Goal: Answer question/provide support: Share knowledge or assist other users

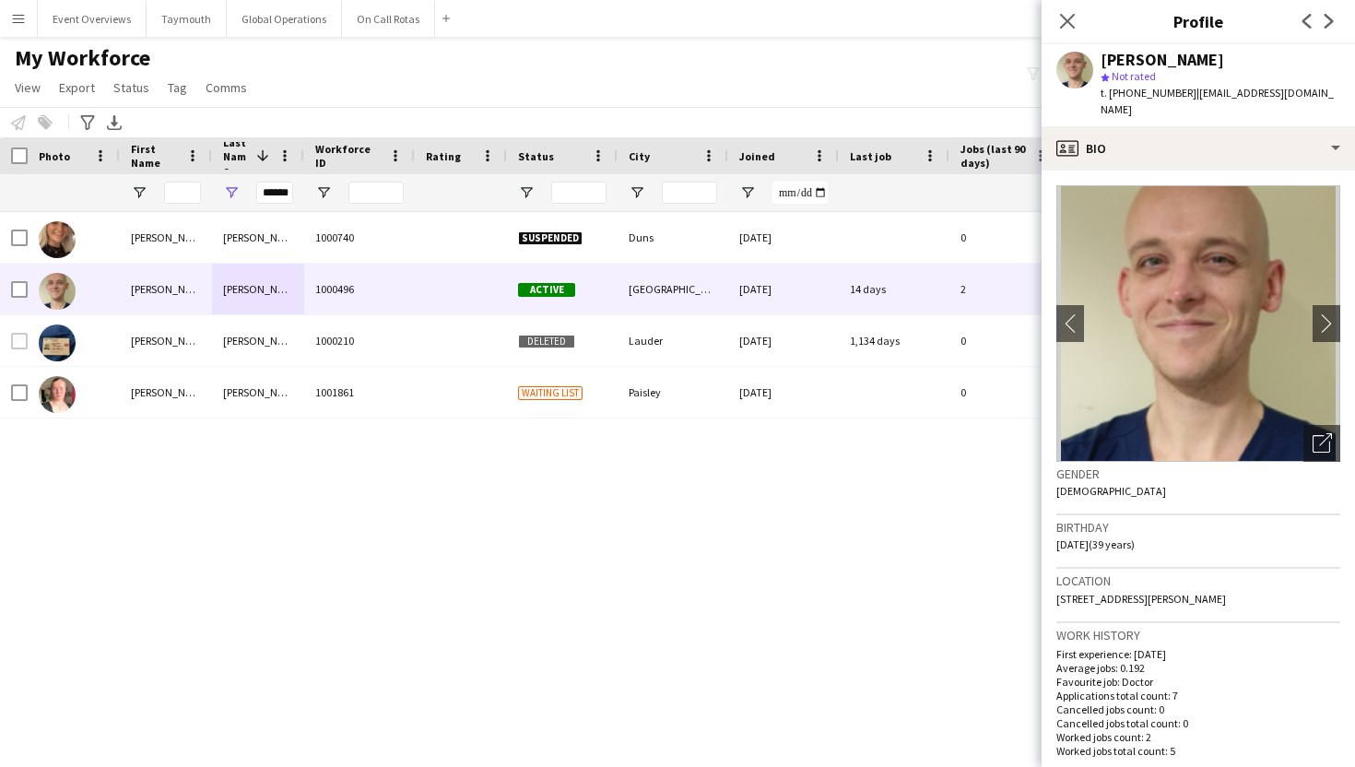
scroll to position [784, 0]
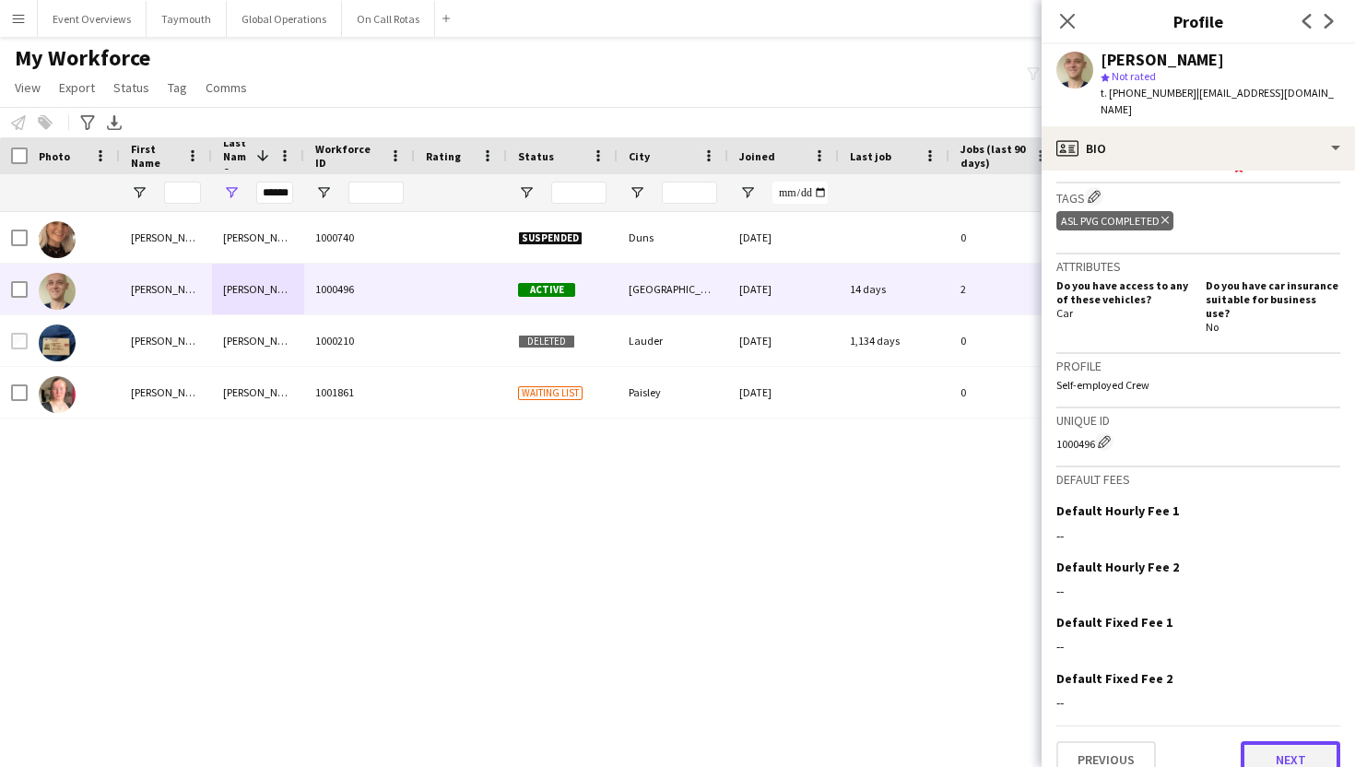
click at [1302, 741] on button "Next" at bounding box center [1290, 759] width 100 height 37
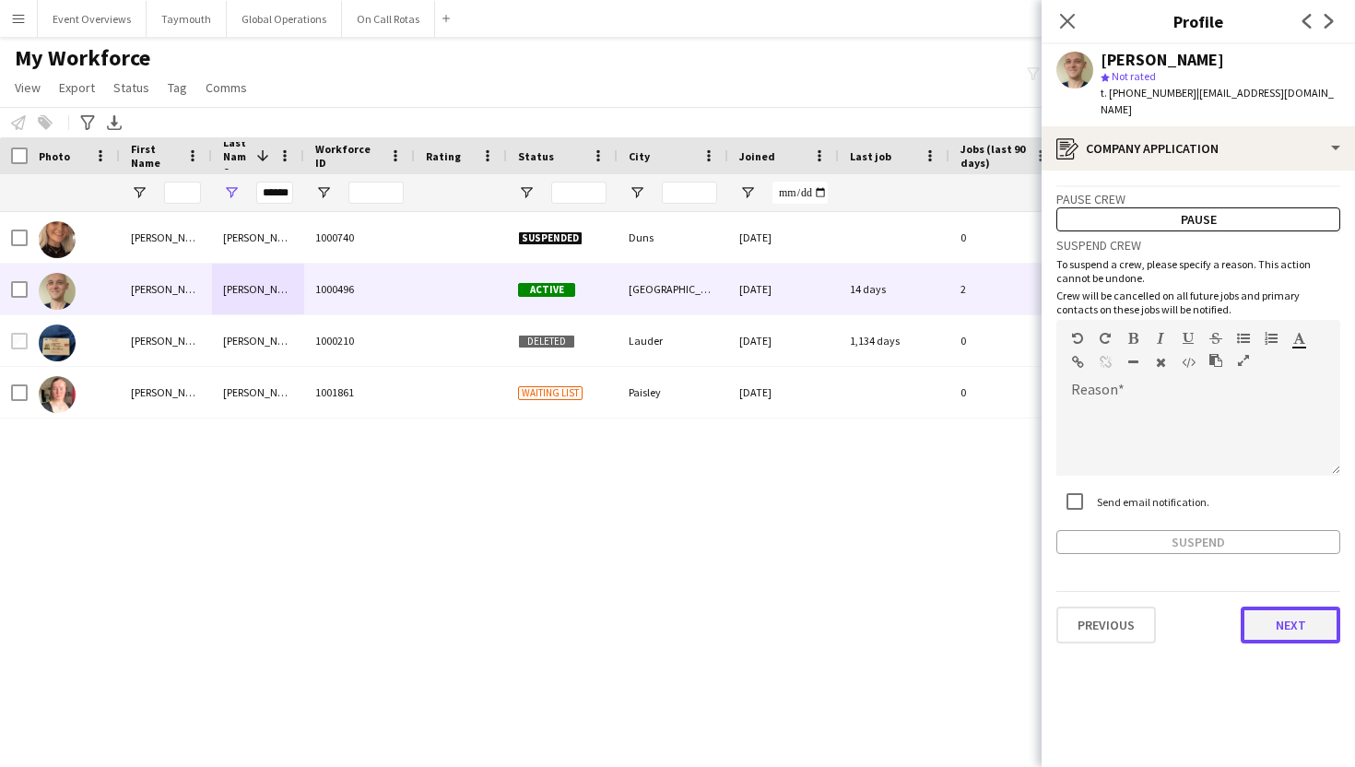
click at [1276, 622] on button "Next" at bounding box center [1290, 624] width 100 height 37
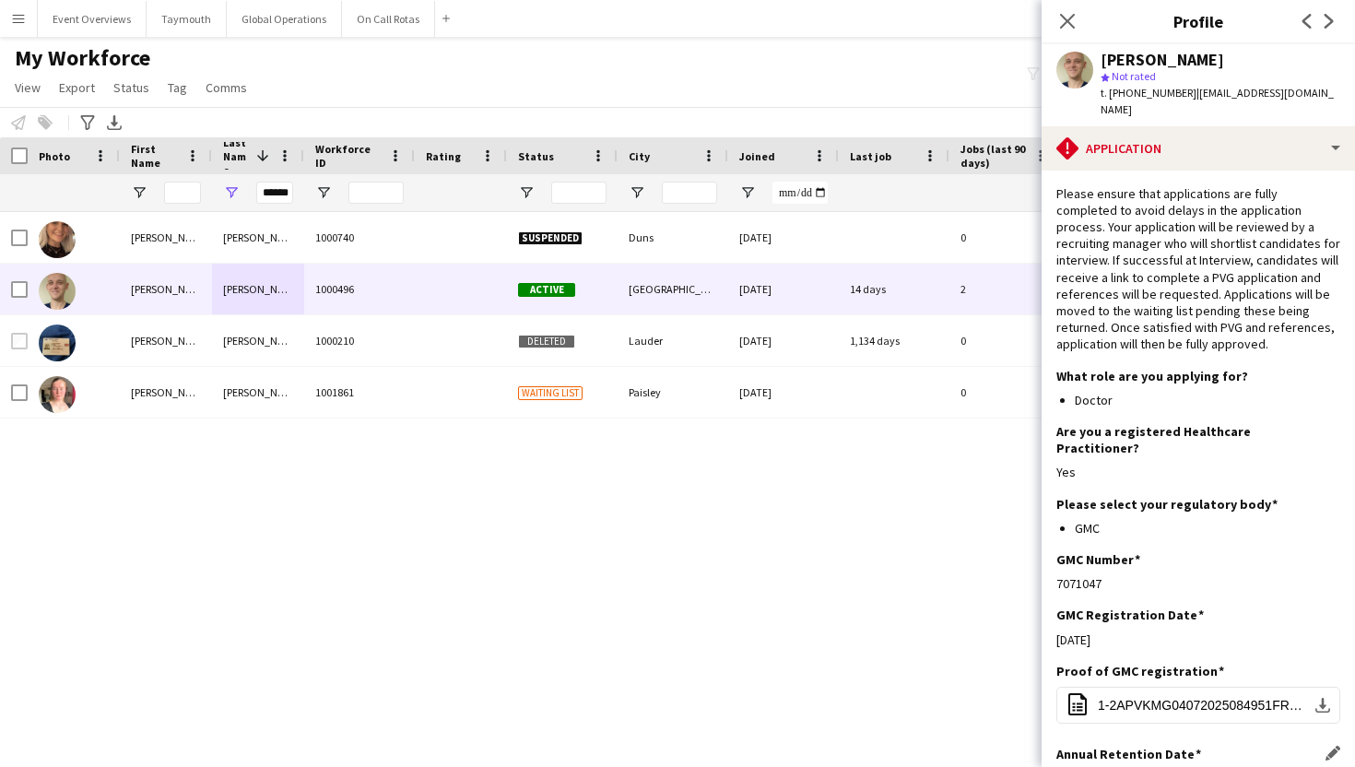
scroll to position [263, 0]
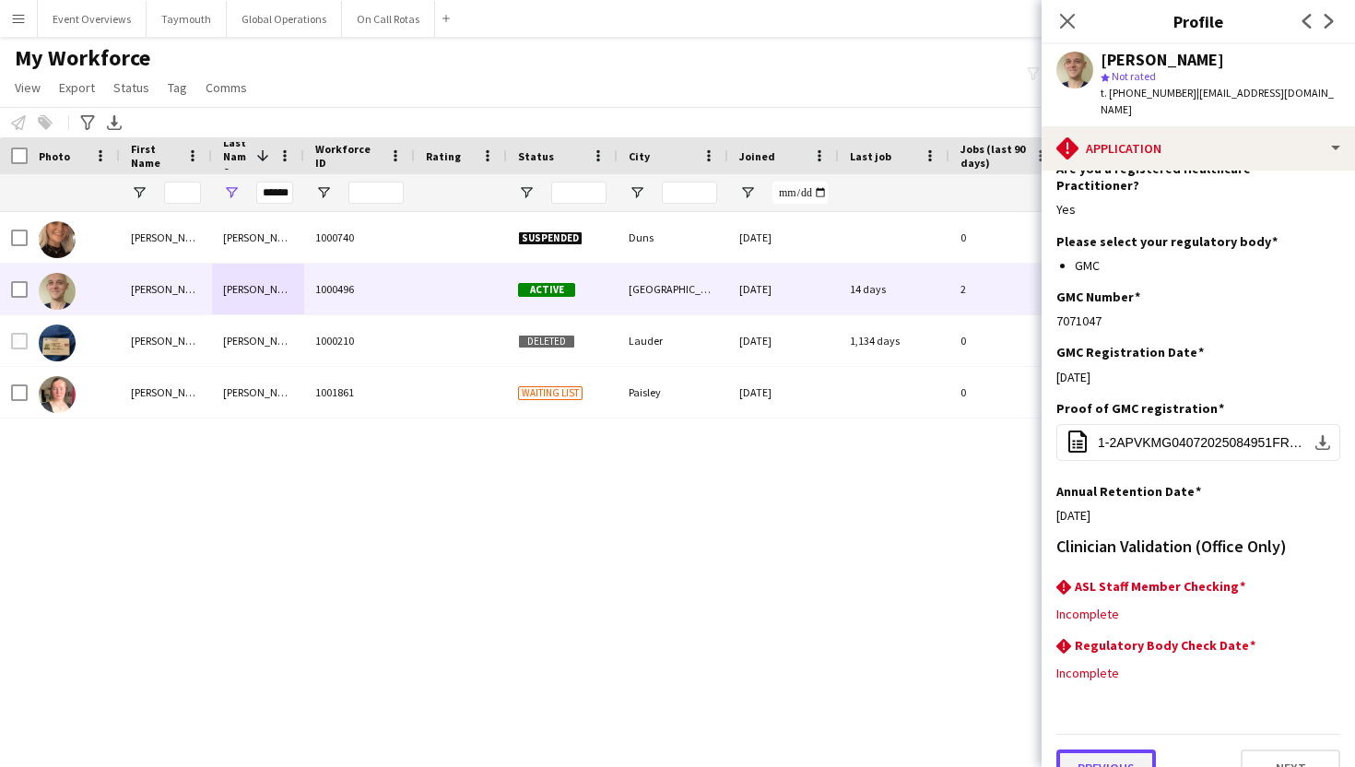
click at [1095, 749] on button "Previous" at bounding box center [1106, 767] width 100 height 37
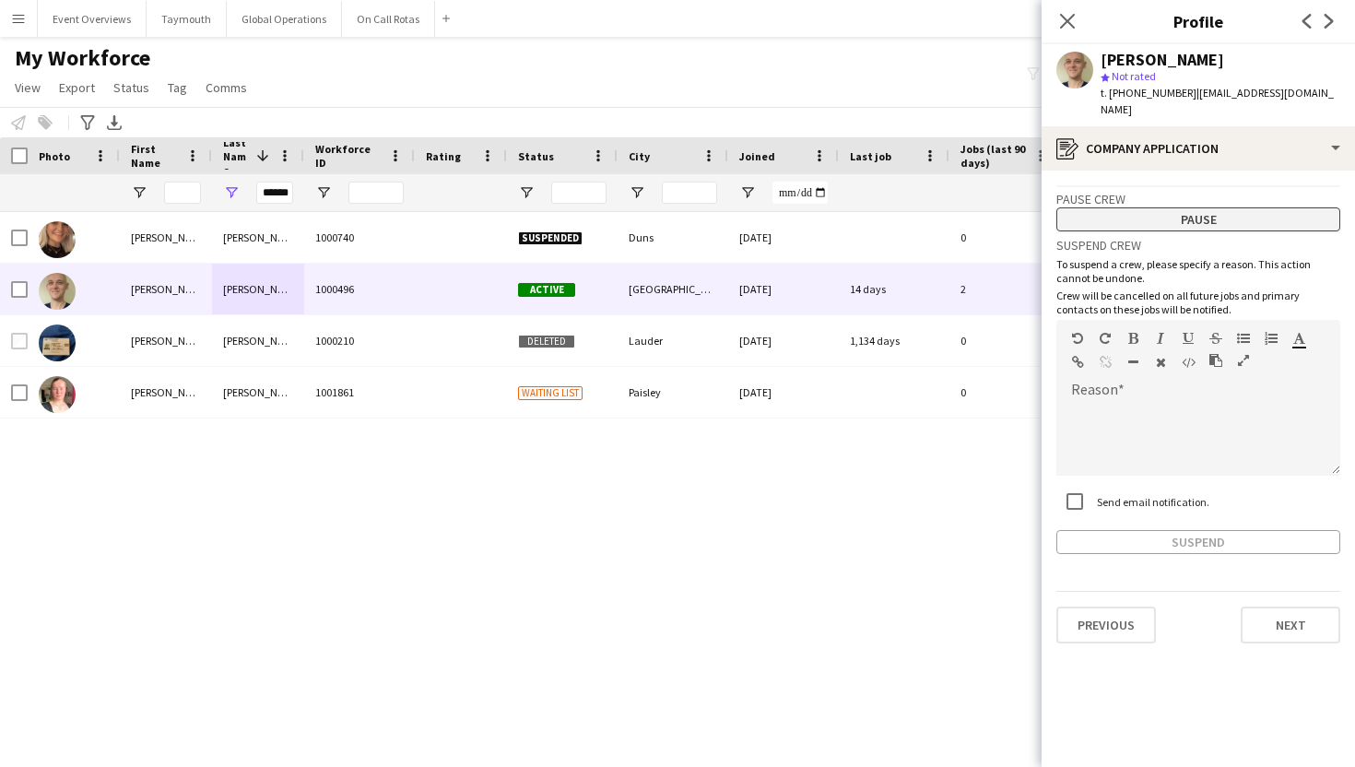
click at [1146, 207] on button "Pause" at bounding box center [1198, 219] width 284 height 24
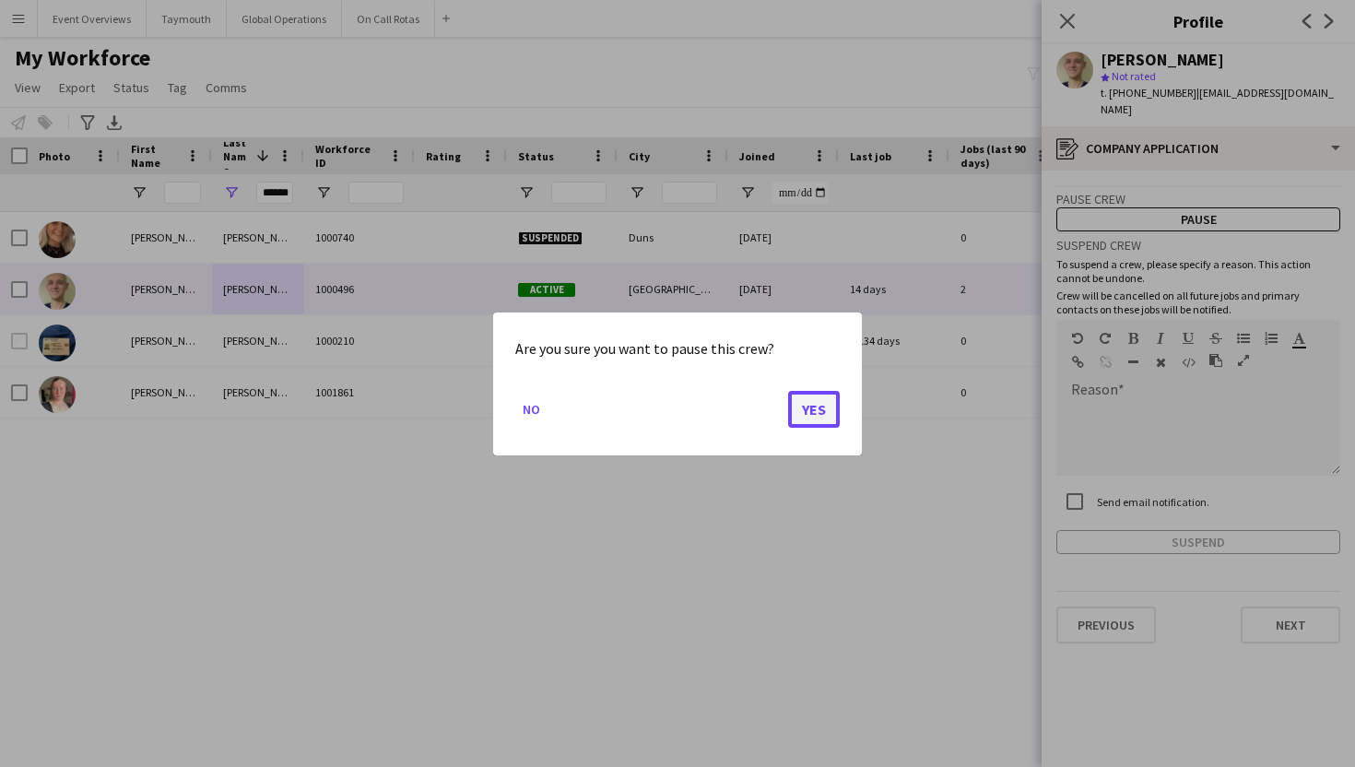
click at [814, 411] on button "Yes" at bounding box center [814, 408] width 52 height 37
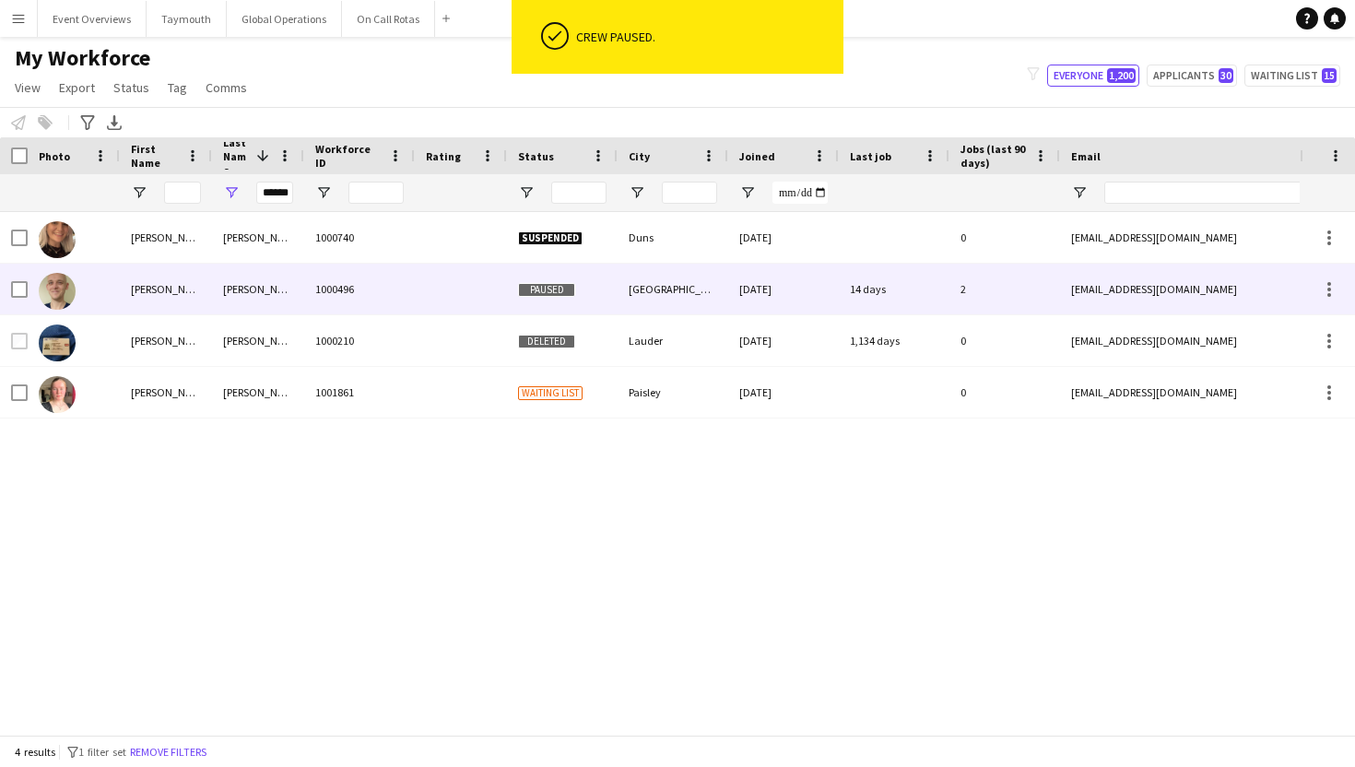
click at [415, 295] on div at bounding box center [461, 289] width 92 height 51
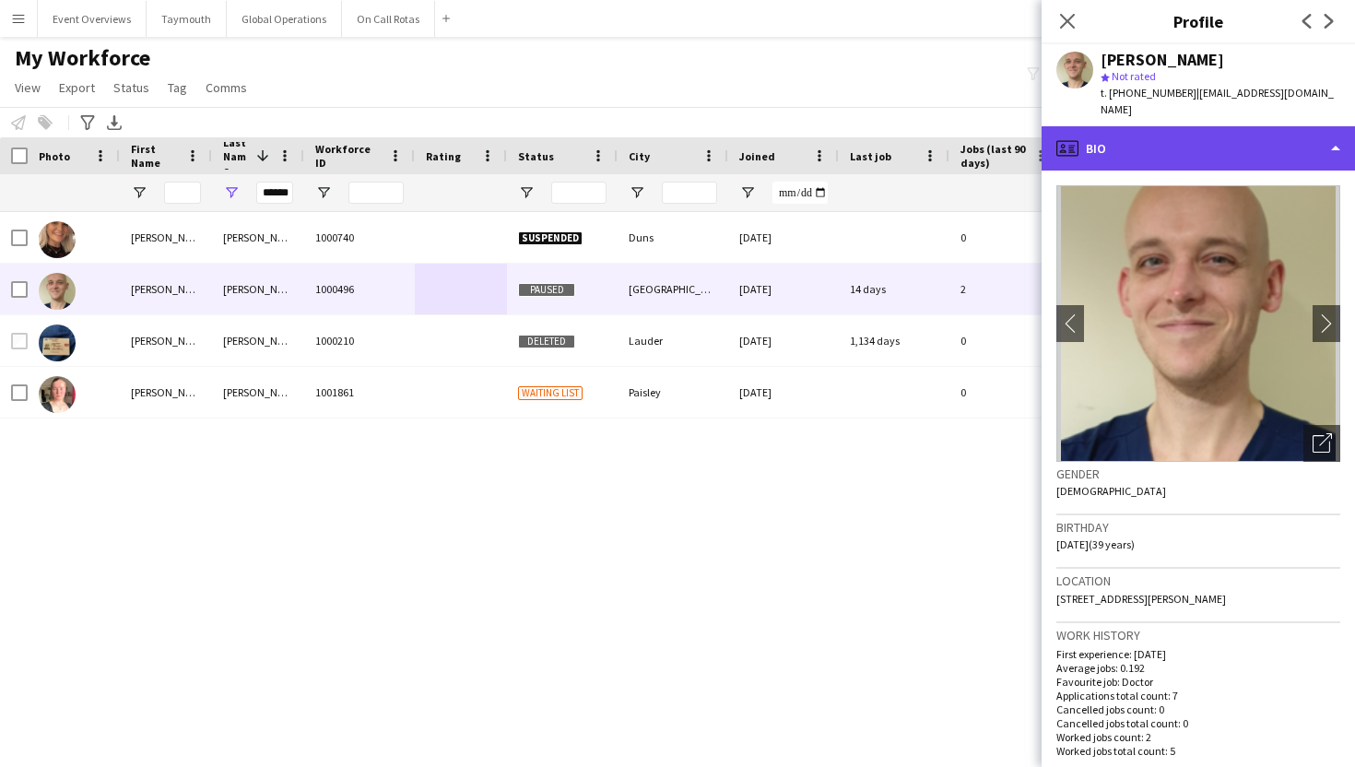
click at [1278, 126] on div "profile Bio" at bounding box center [1197, 148] width 313 height 44
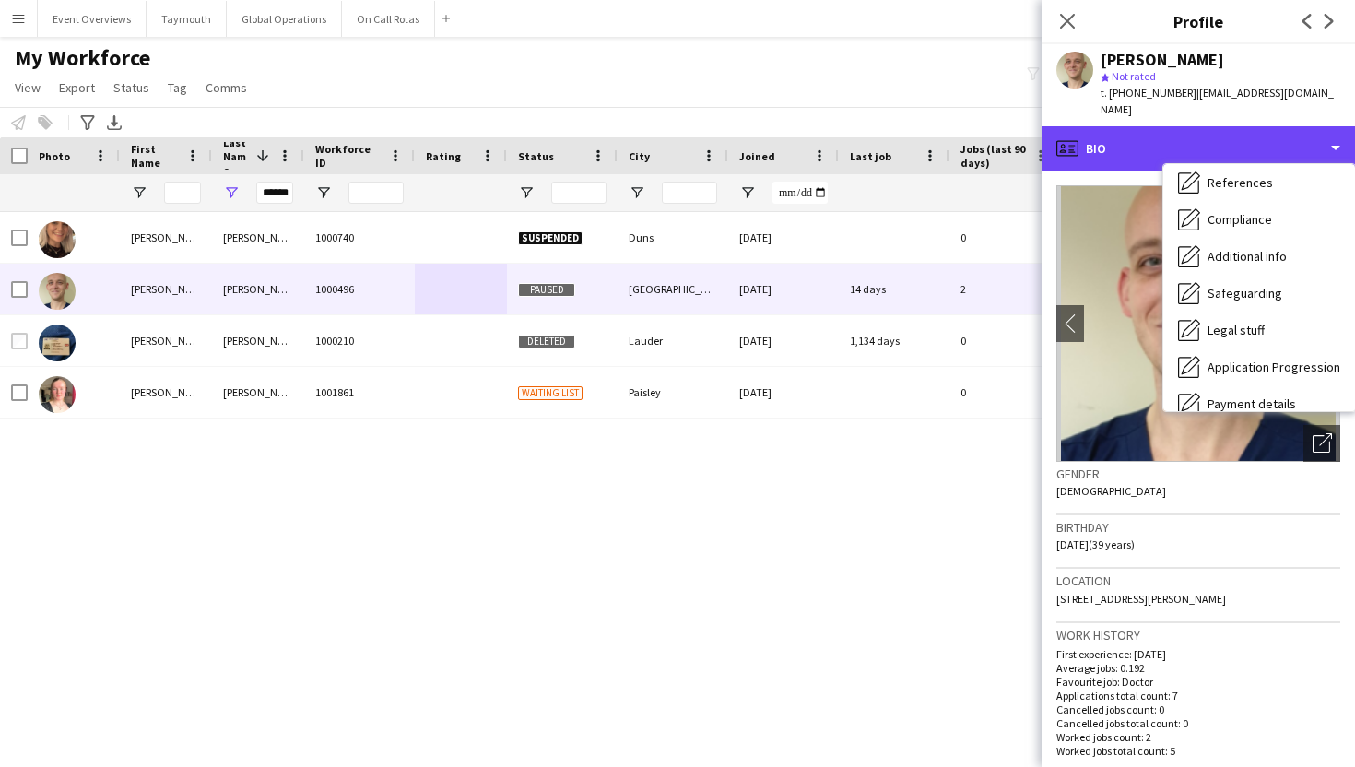
scroll to position [321, 0]
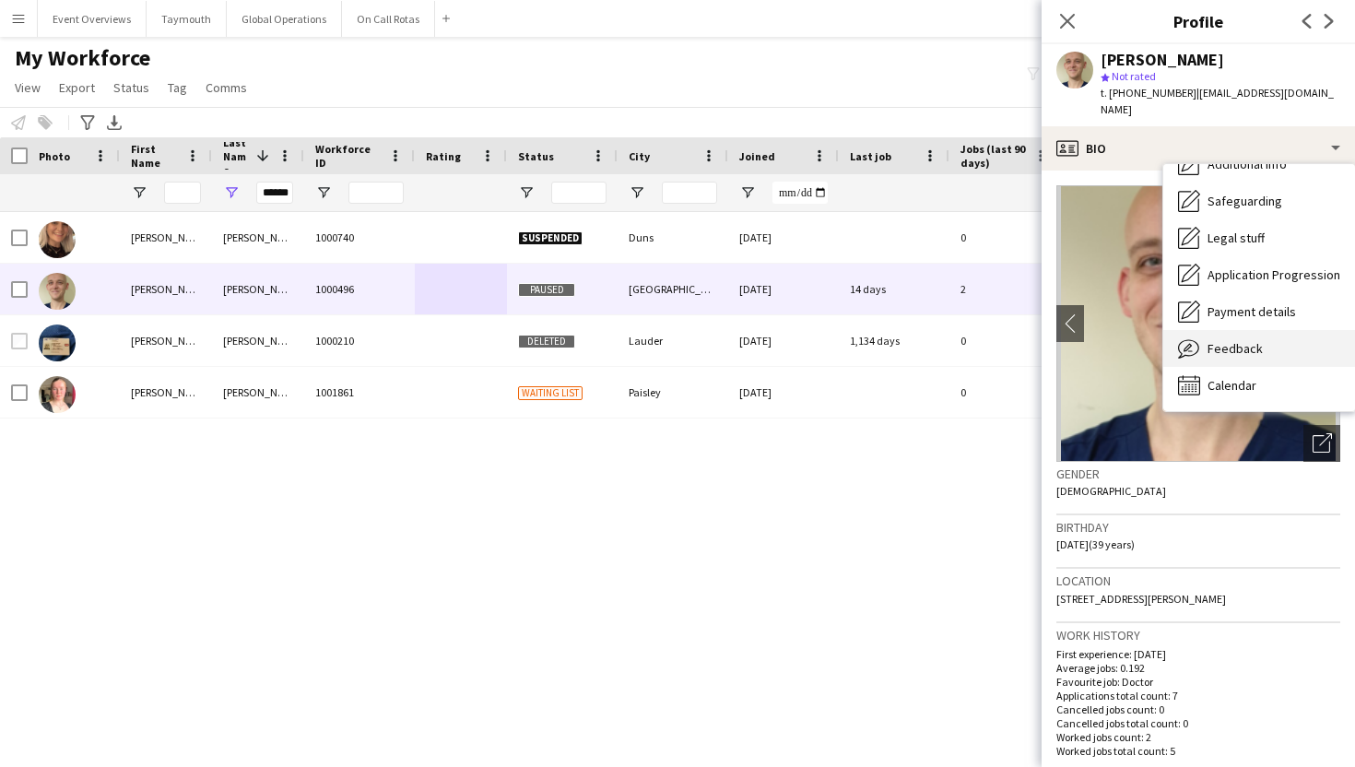
click at [1227, 342] on div "Feedback Feedback" at bounding box center [1259, 348] width 192 height 37
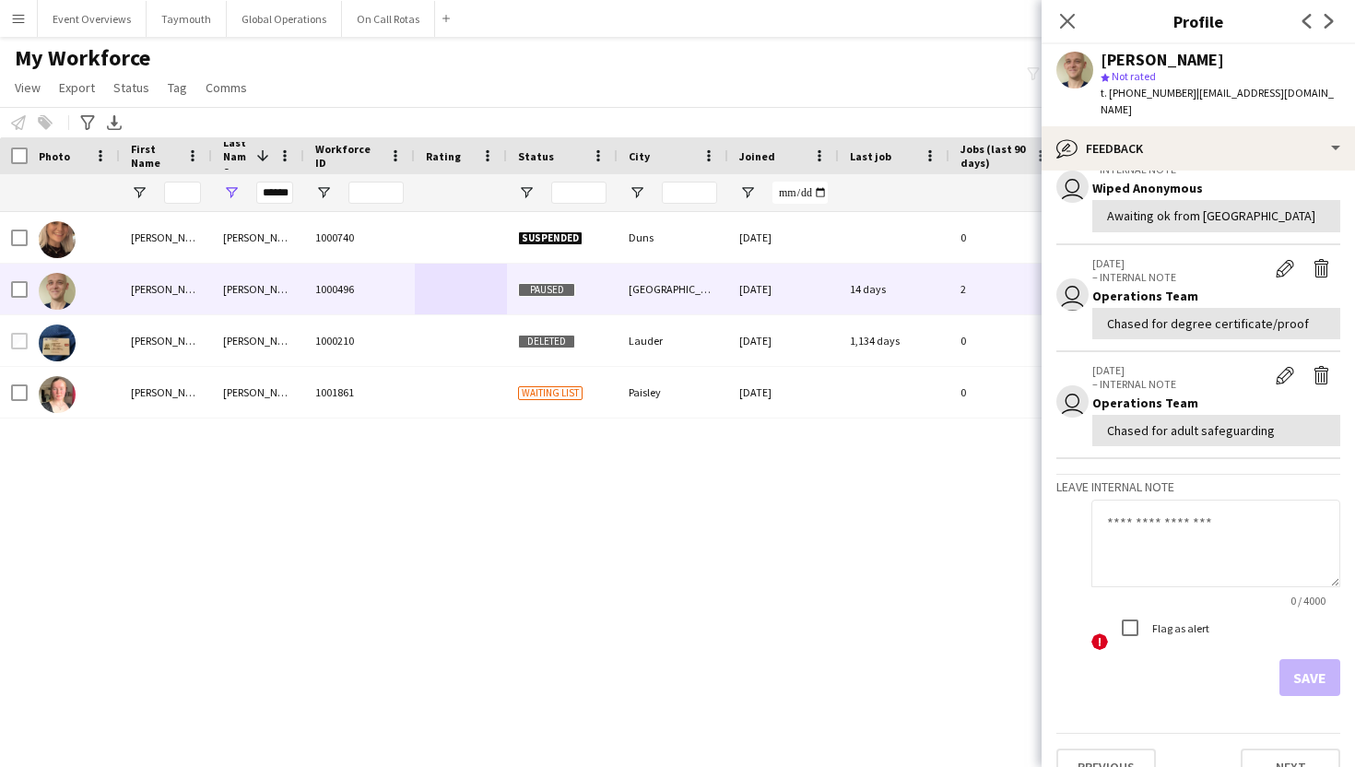
scroll to position [229, 0]
click at [1188, 524] on textarea at bounding box center [1215, 544] width 249 height 88
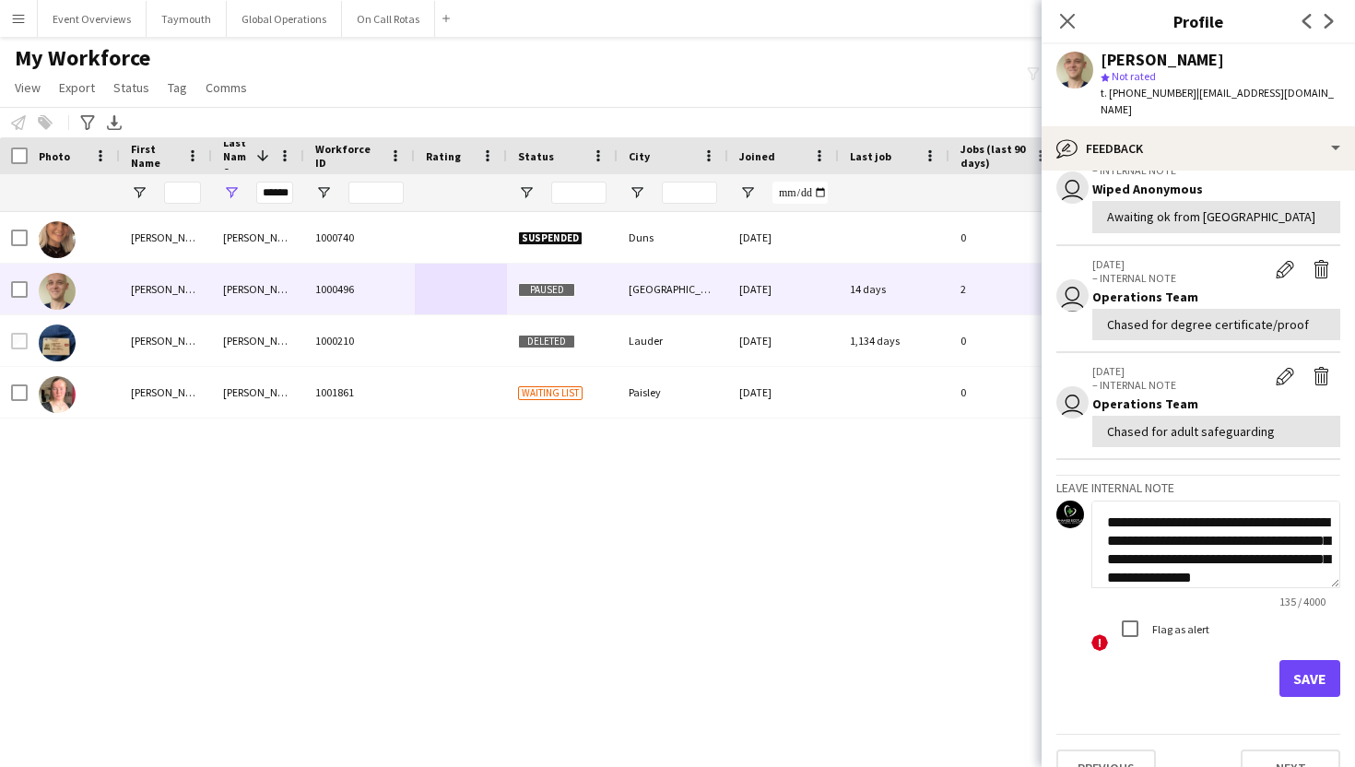
scroll to position [19, 0]
type textarea "**********"
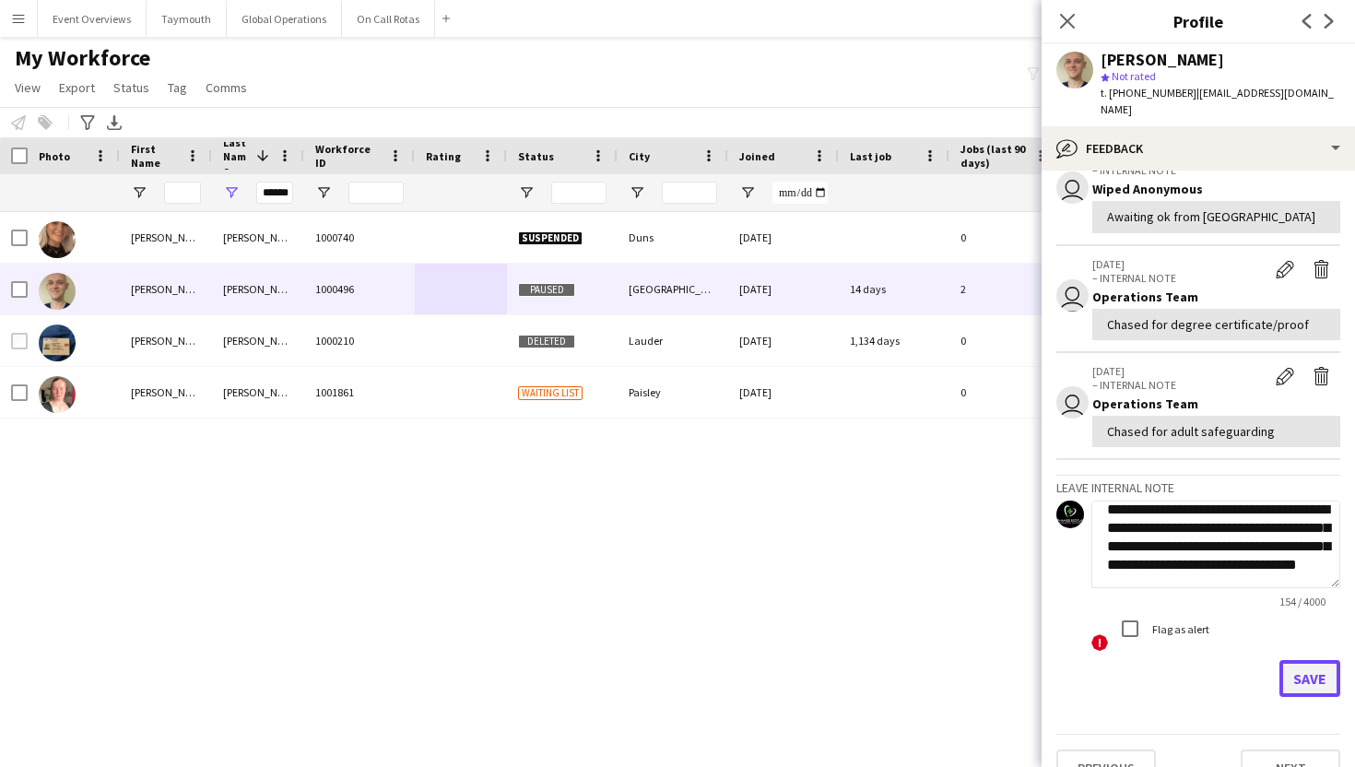
click at [1303, 660] on button "Save" at bounding box center [1309, 678] width 61 height 37
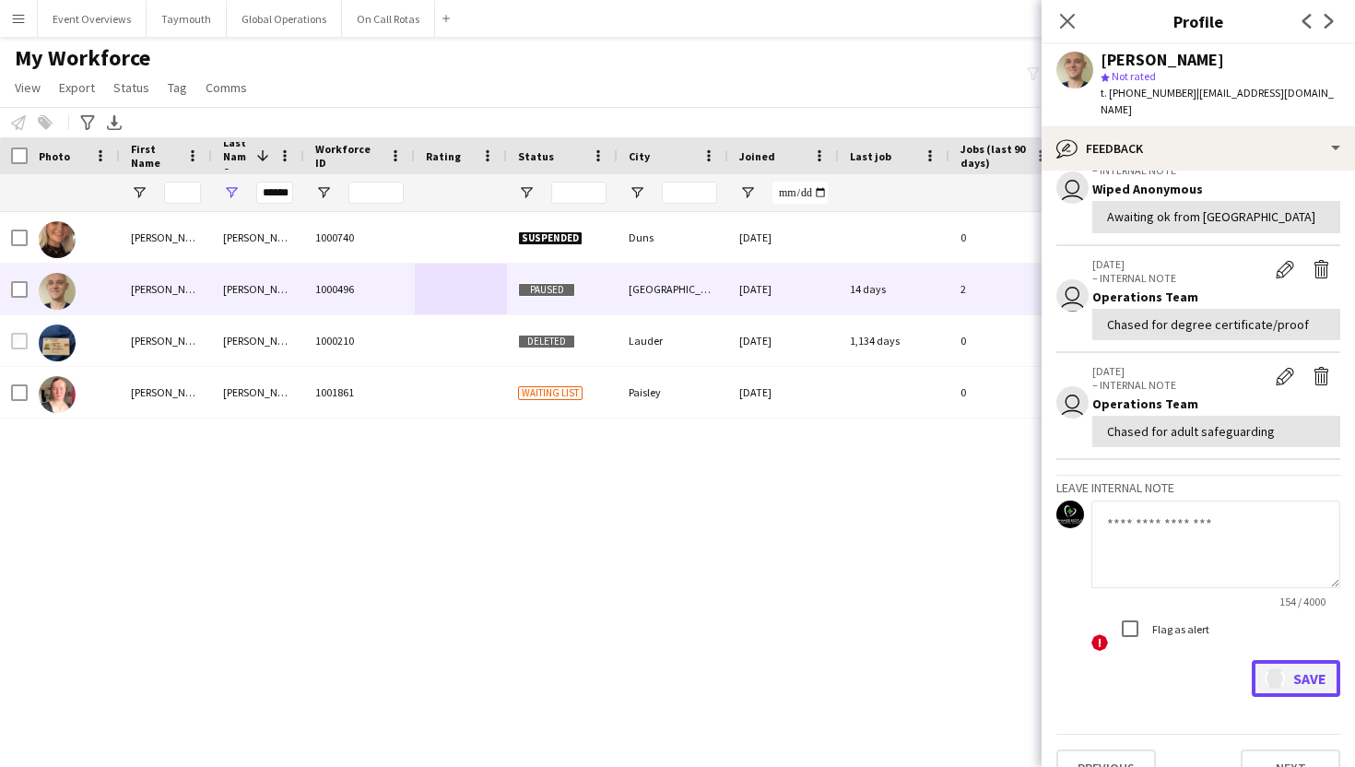
scroll to position [0, 0]
